Goal: Task Accomplishment & Management: Use online tool/utility

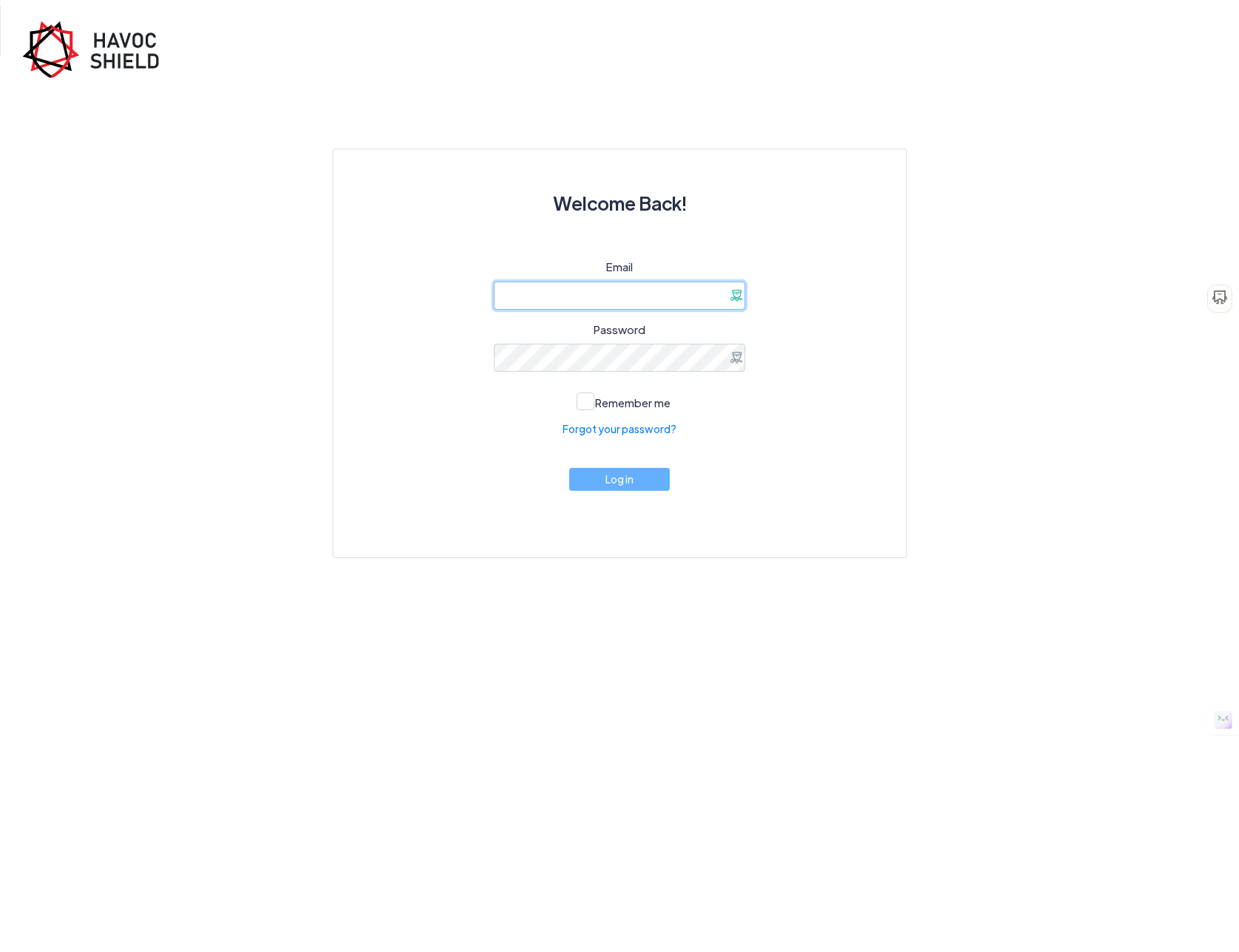
click at [728, 290] on input "email" at bounding box center [619, 295] width 252 height 28
click at [736, 294] on x-icon-926be at bounding box center [736, 295] width 12 height 12
click at [831, 296] on div "Email Password Remember me Forgot your password? Log in" at bounding box center [620, 390] width 502 height 263
click at [740, 356] on x-icon-926be at bounding box center [736, 358] width 12 height 12
click at [739, 292] on x-icon-926be at bounding box center [736, 295] width 12 height 12
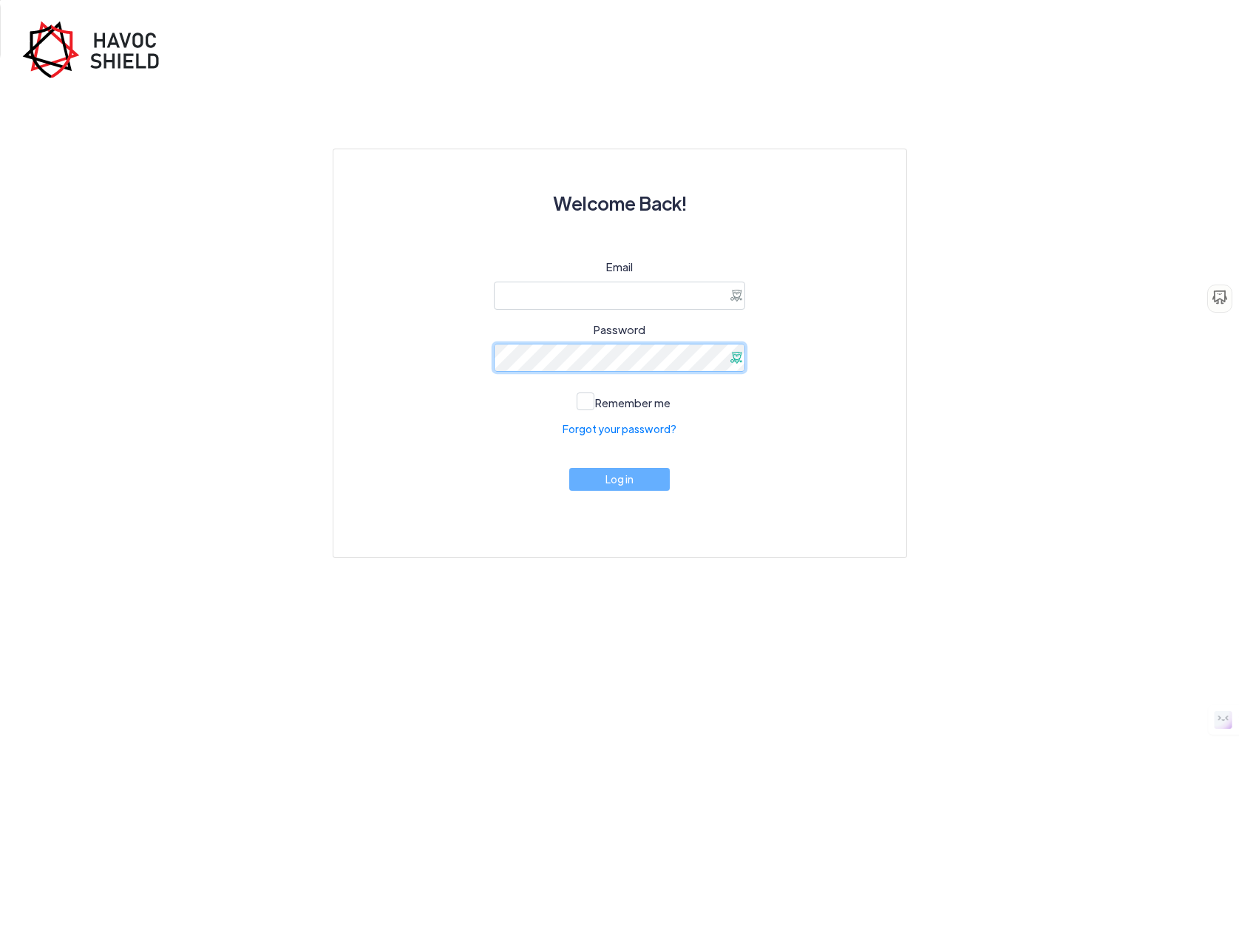
click at [734, 355] on x-icon-926be at bounding box center [736, 358] width 12 height 12
type input "[EMAIL_ADDRESS][DOMAIN_NAME]"
click at [589, 404] on span at bounding box center [585, 401] width 18 height 18
click at [0, 0] on input "Remember me" at bounding box center [0, 0] width 0 height 0
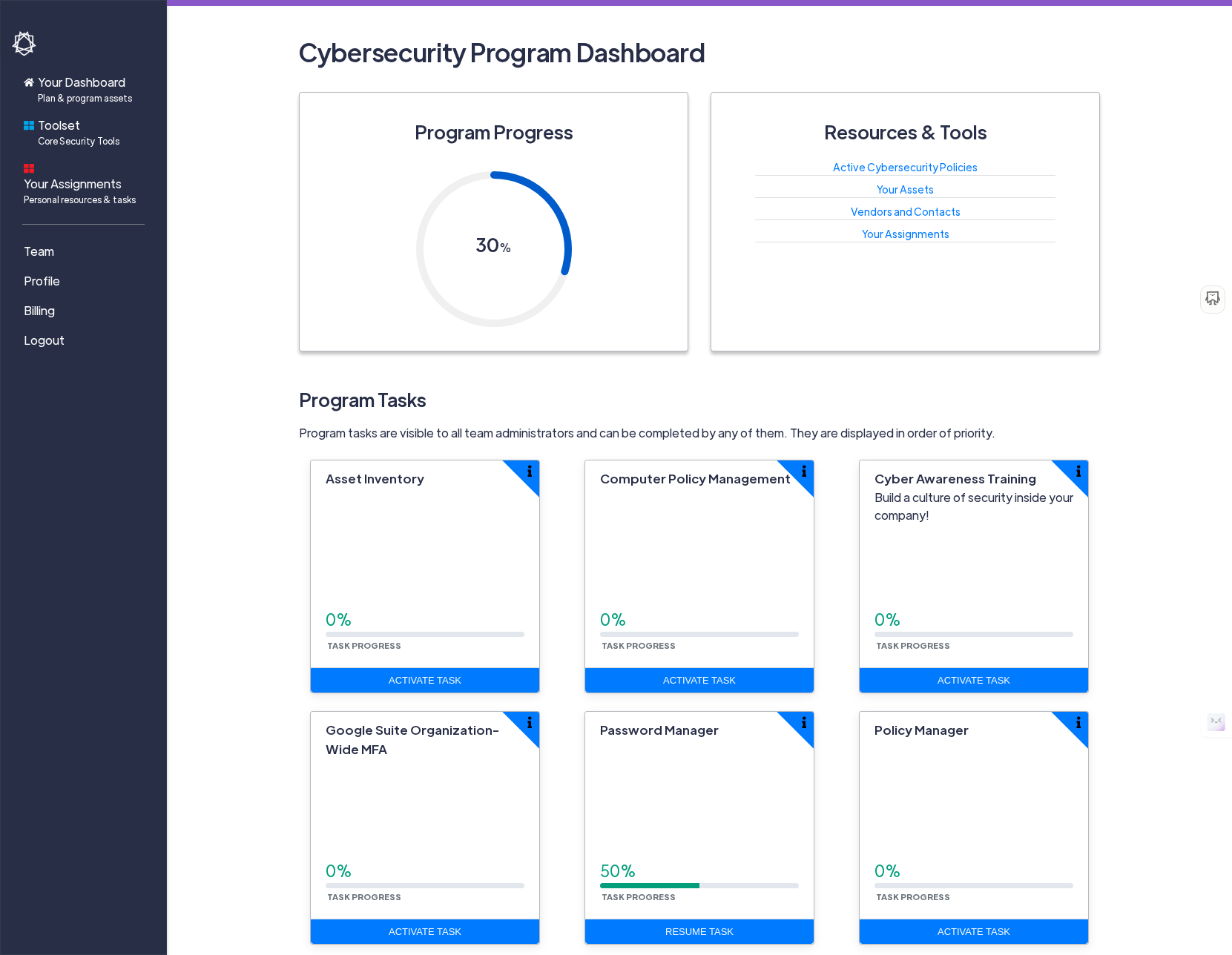
click at [395, 408] on h3 "Program Tasks" at bounding box center [699, 399] width 801 height 37
click at [392, 407] on h3 "Program Tasks" at bounding box center [699, 399] width 801 height 37
drag, startPoint x: 392, startPoint y: 407, endPoint x: 152, endPoint y: 294, distance: 265.3
click at [391, 407] on h3 "Program Tasks" at bounding box center [699, 399] width 801 height 37
click at [106, 98] on span "Plan & program assets" at bounding box center [85, 98] width 94 height 14
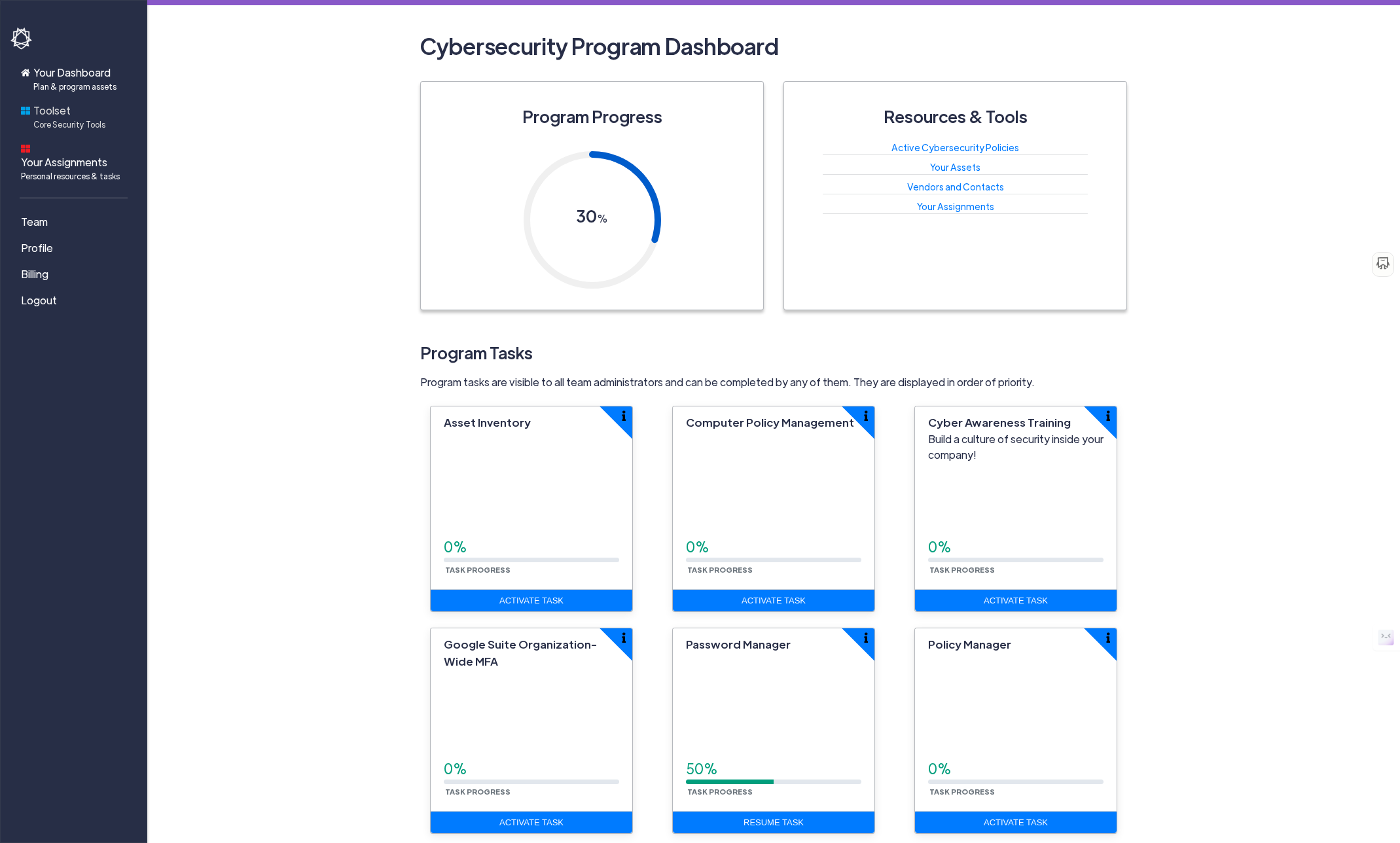
click at [47, 114] on span "Toolset Core Security Tools" at bounding box center [69, 116] width 72 height 28
